Goal: Use online tool/utility: Utilize a website feature to perform a specific function

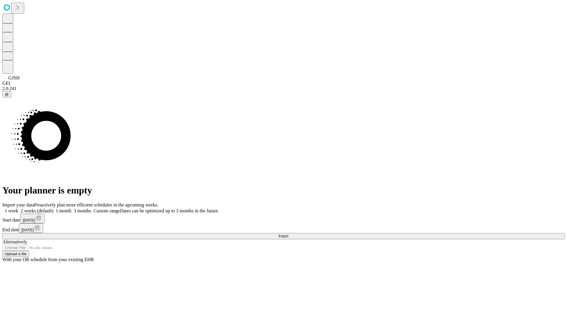
click at [288, 234] on span "Fetch" at bounding box center [283, 236] width 10 height 4
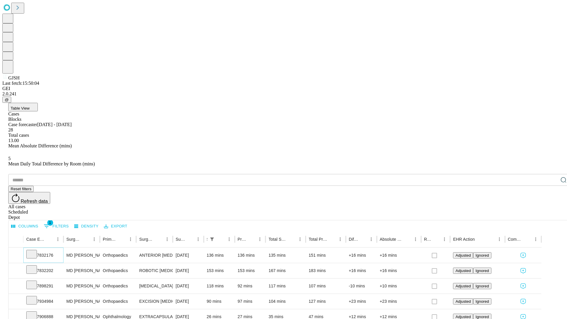
click at [35, 251] on icon at bounding box center [32, 254] width 6 height 6
